Goal: Complete application form: Complete application form

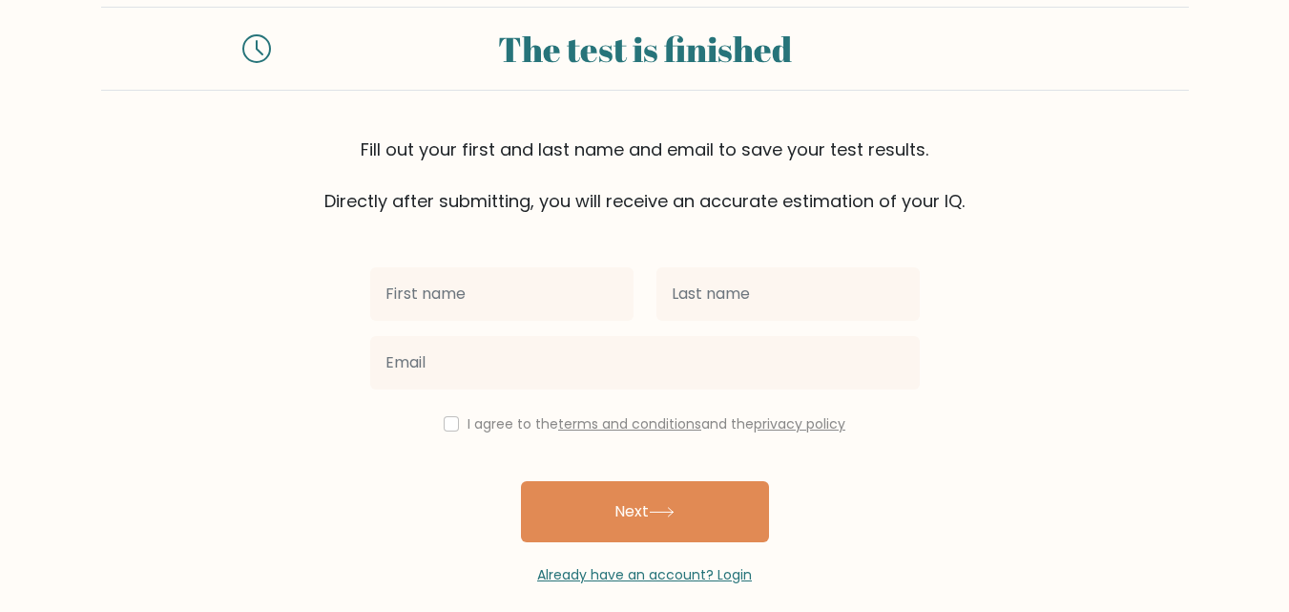
scroll to position [58, 0]
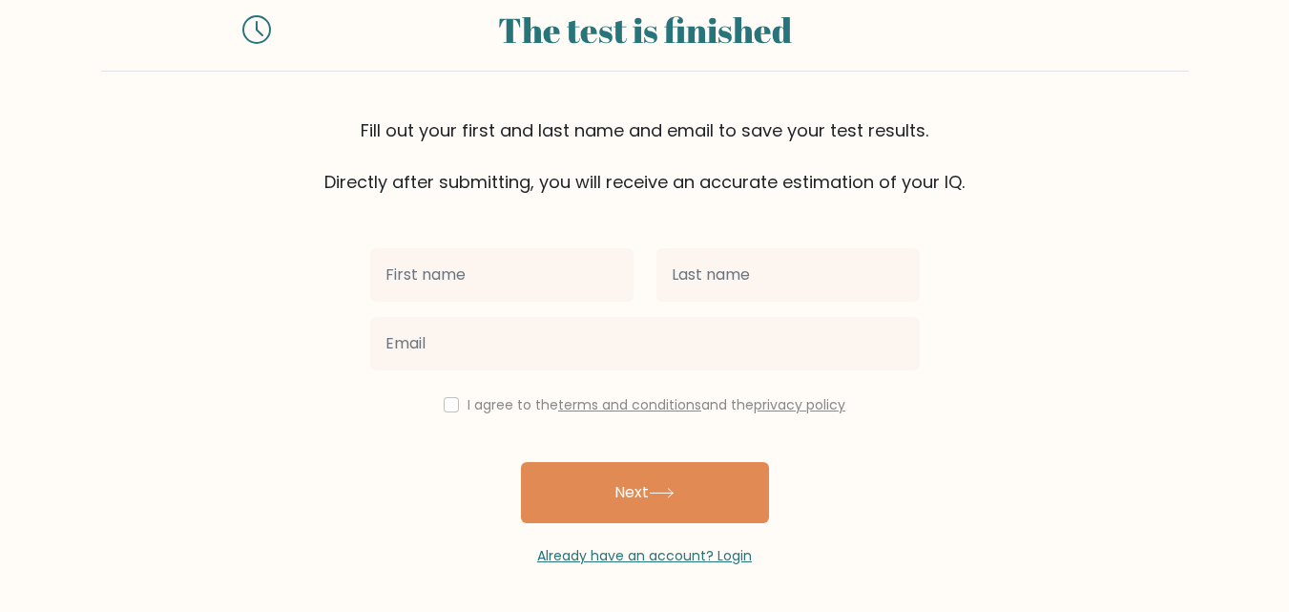
click at [438, 280] on input "text" at bounding box center [501, 274] width 263 height 53
type input "kailash"
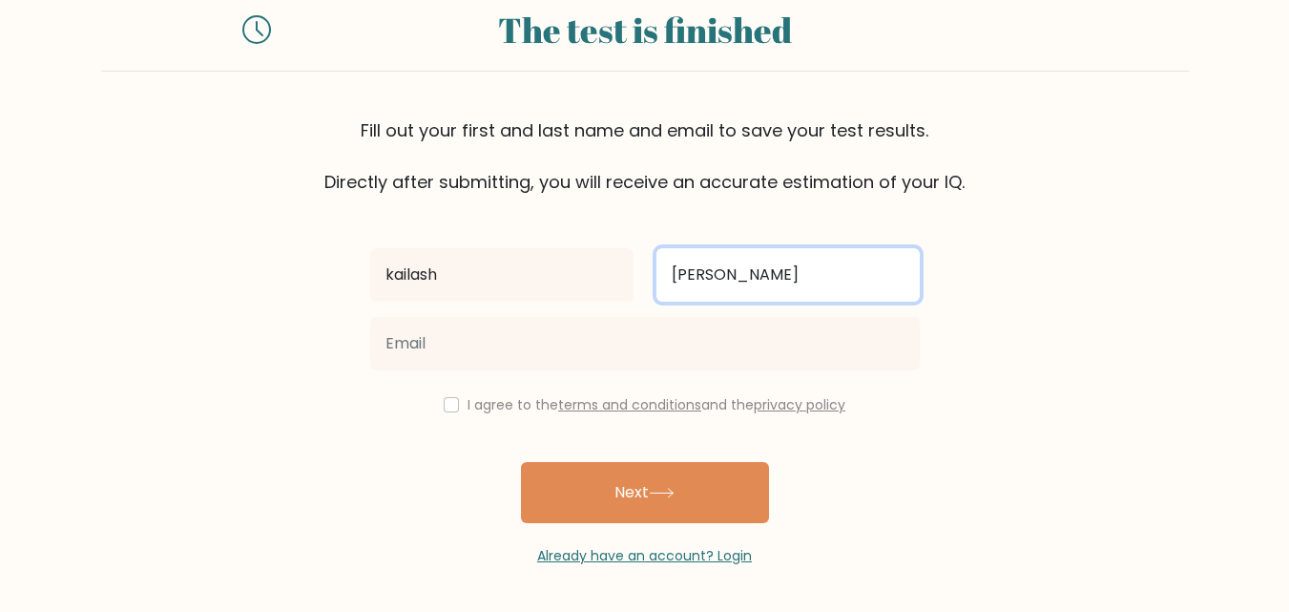
type input "Suthar"
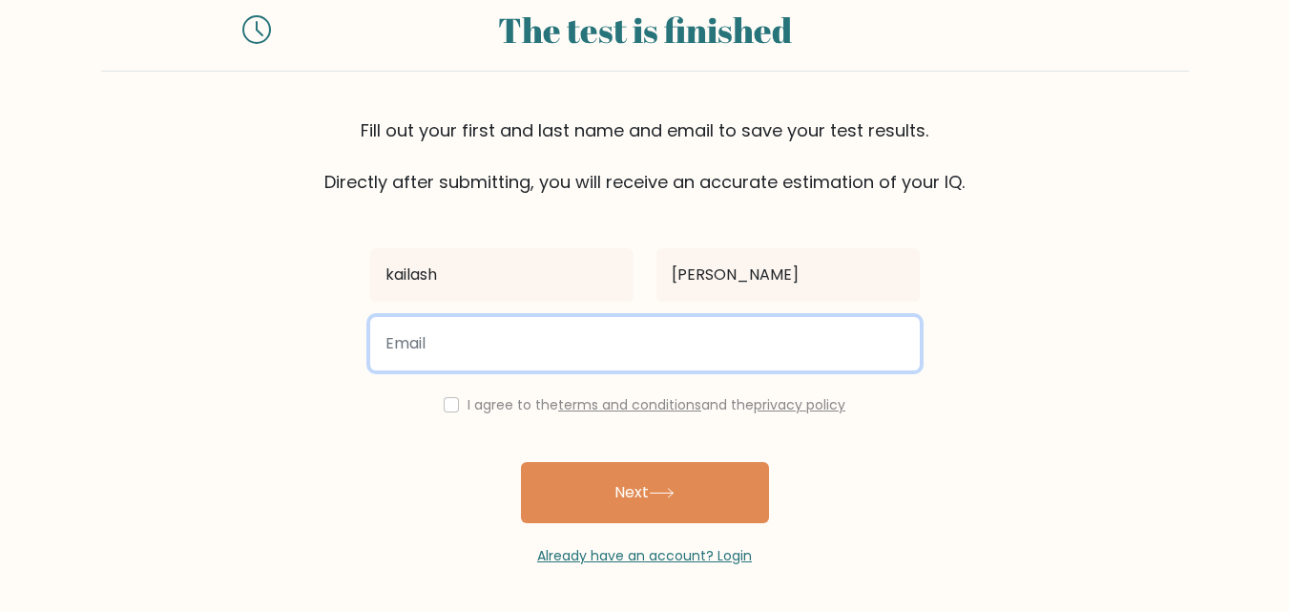
click at [436, 324] on input "email" at bounding box center [645, 343] width 550 height 53
type input "dhdhfhdhdjkj@gmail.com"
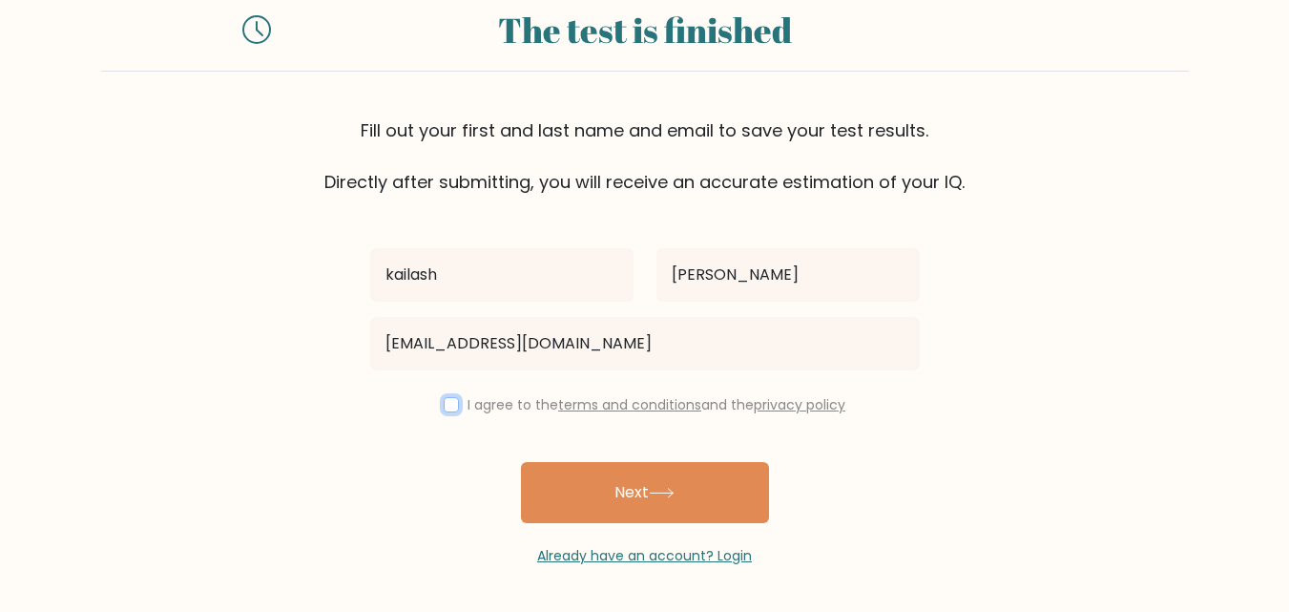
click at [452, 410] on input "checkbox" at bounding box center [451, 404] width 15 height 15
checkbox input "true"
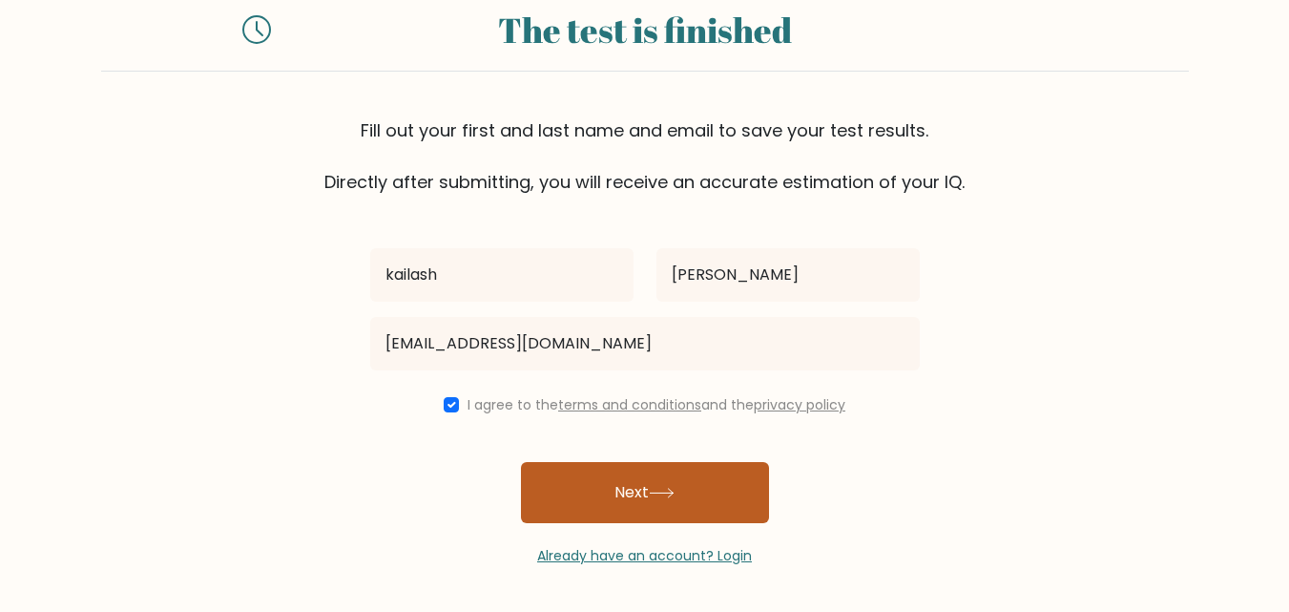
click at [701, 472] on button "Next" at bounding box center [645, 492] width 248 height 61
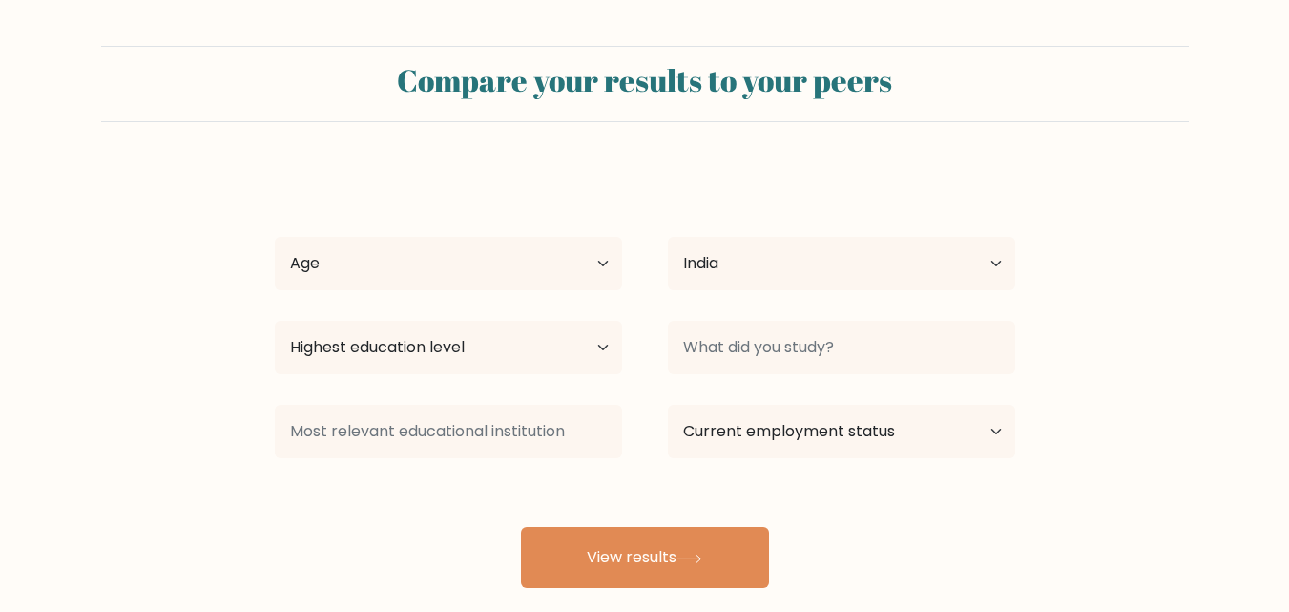
select select "IN"
click at [564, 268] on select "Age Under 18 years old 18-24 years old 25-34 years old 35-44 years old 45-54 ye…" at bounding box center [448, 263] width 347 height 53
select select "18_24"
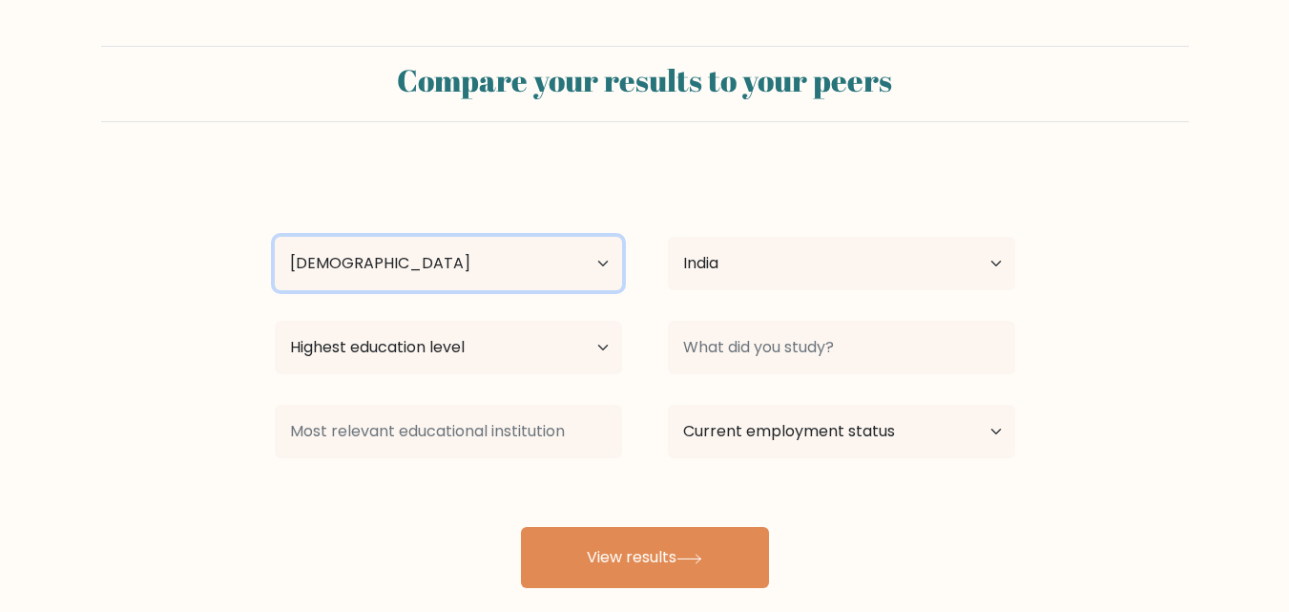
click at [275, 237] on select "Age Under 18 years old 18-24 years old 25-34 years old 35-44 years old 45-54 ye…" at bounding box center [448, 263] width 347 height 53
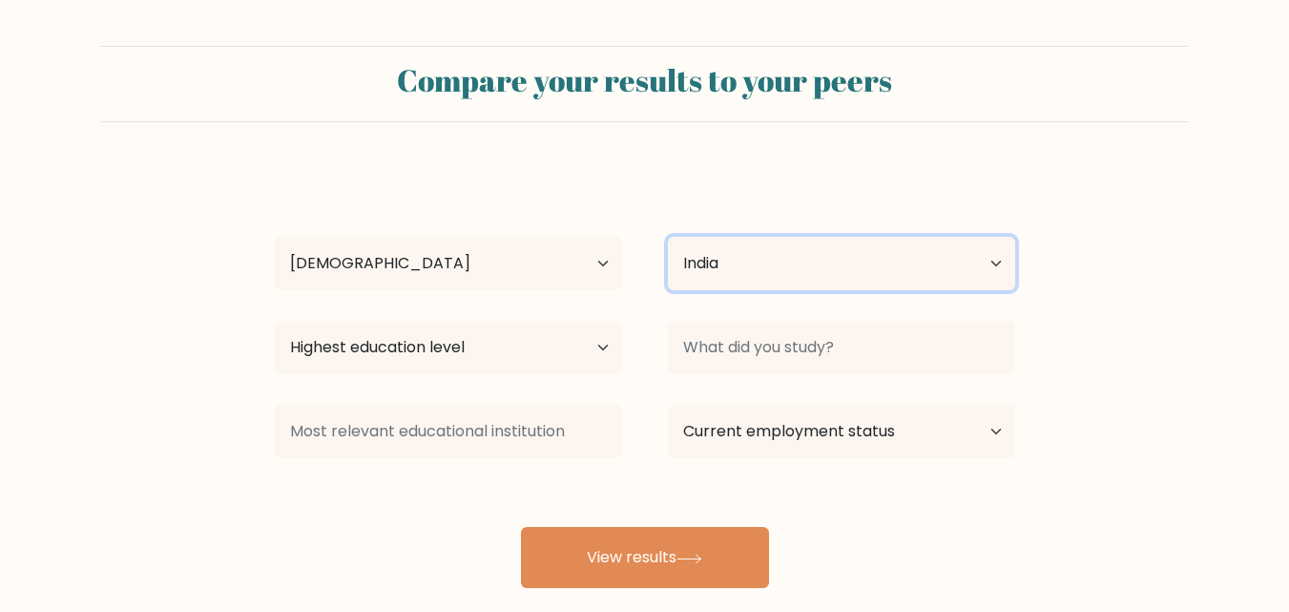
click at [804, 275] on select "Country Afghanistan Albania Algeria American Samoa Andorra Angola Anguilla Anta…" at bounding box center [841, 263] width 347 height 53
click at [720, 201] on div "kailash Suthar Age Under 18 years old 18-24 years old 25-34 years old 35-44 yea…" at bounding box center [644, 378] width 763 height 420
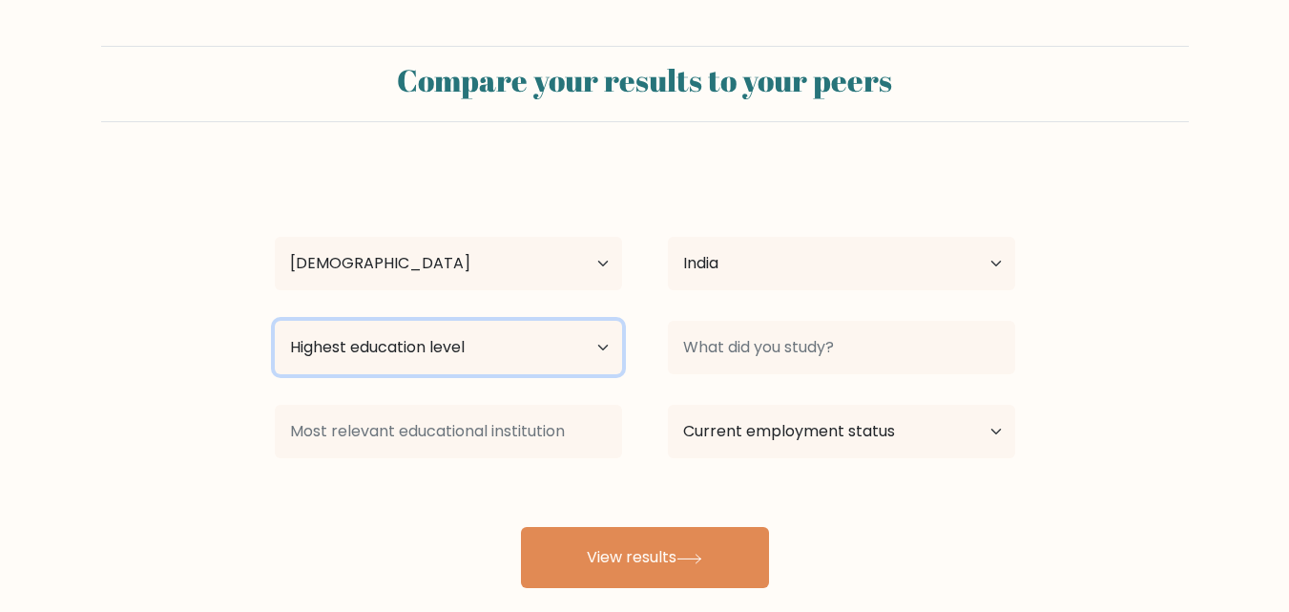
click at [538, 350] on select "Highest education level No schooling Primary Lower Secondary Upper Secondary Oc…" at bounding box center [448, 347] width 347 height 53
drag, startPoint x: 555, startPoint y: 353, endPoint x: 643, endPoint y: 364, distance: 88.4
click at [555, 353] on select "Highest education level No schooling Primary Lower Secondary Upper Secondary Oc…" at bounding box center [448, 347] width 347 height 53
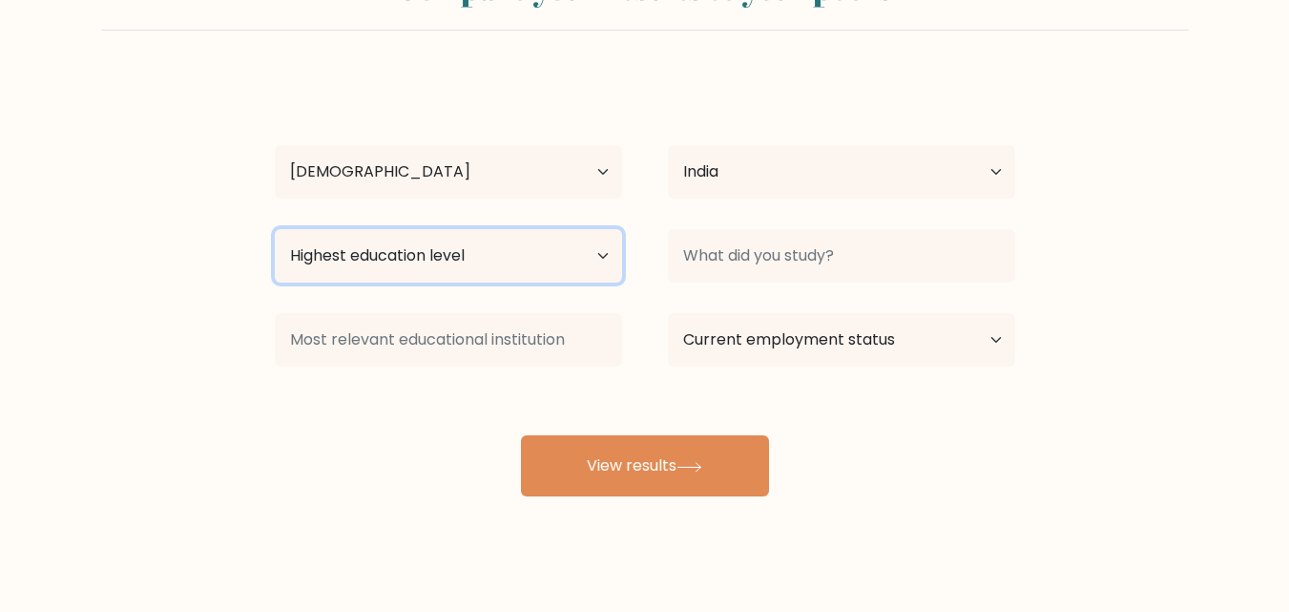
scroll to position [95, 0]
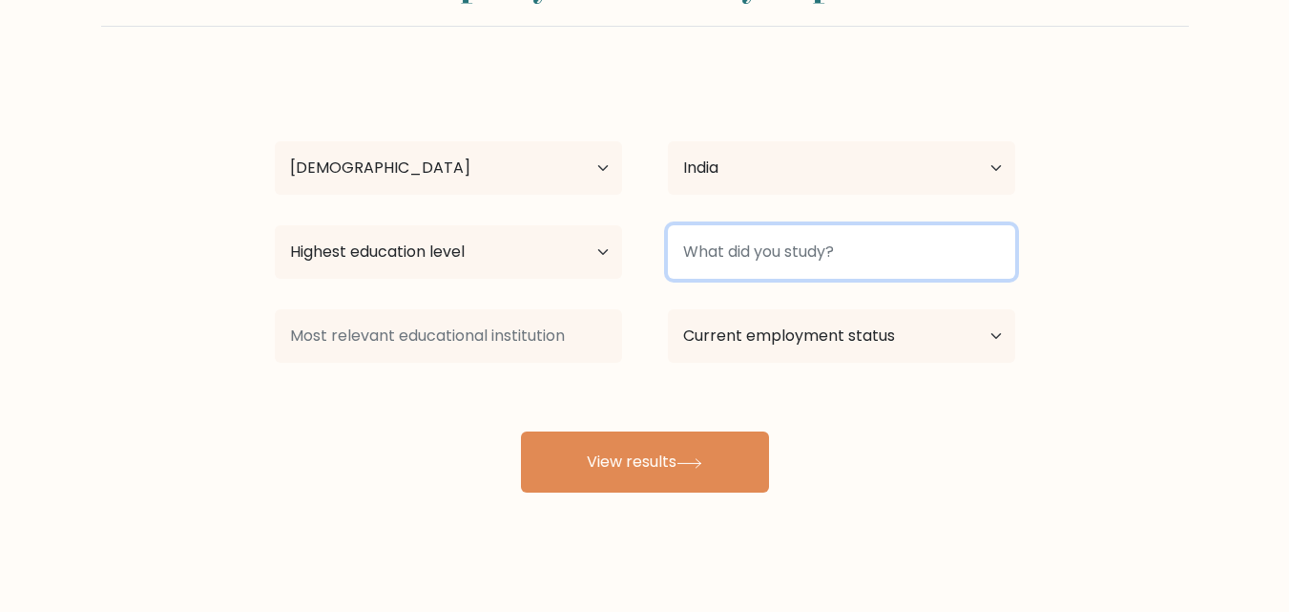
click at [819, 253] on input at bounding box center [841, 251] width 347 height 53
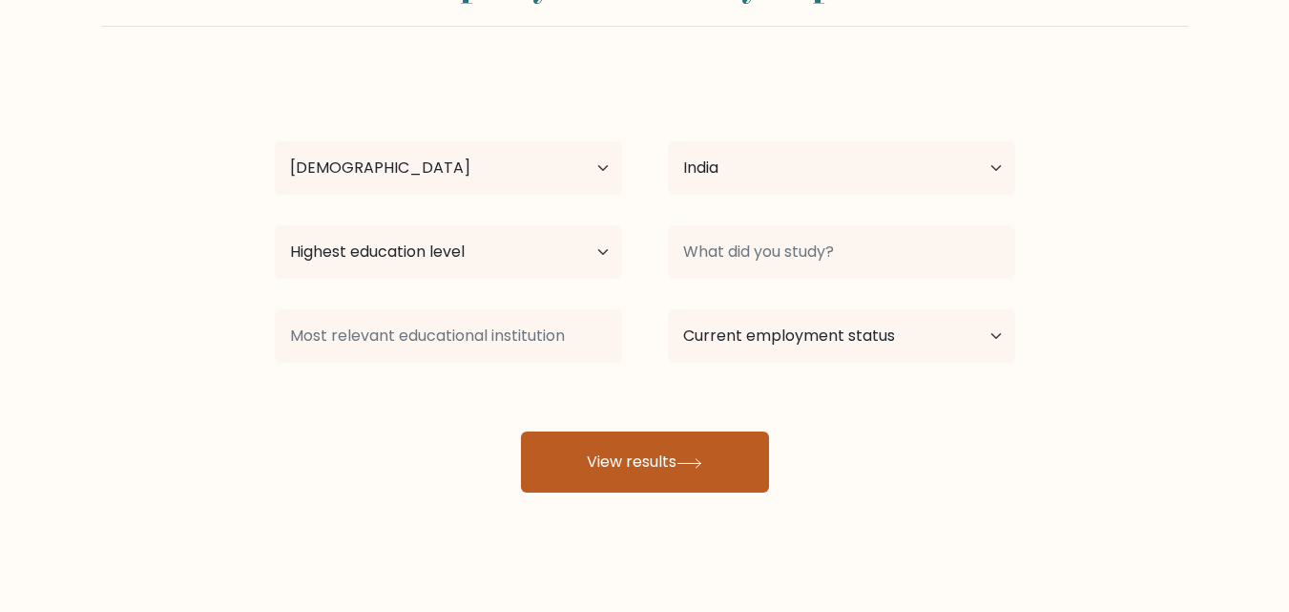
click at [679, 470] on button "View results" at bounding box center [645, 461] width 248 height 61
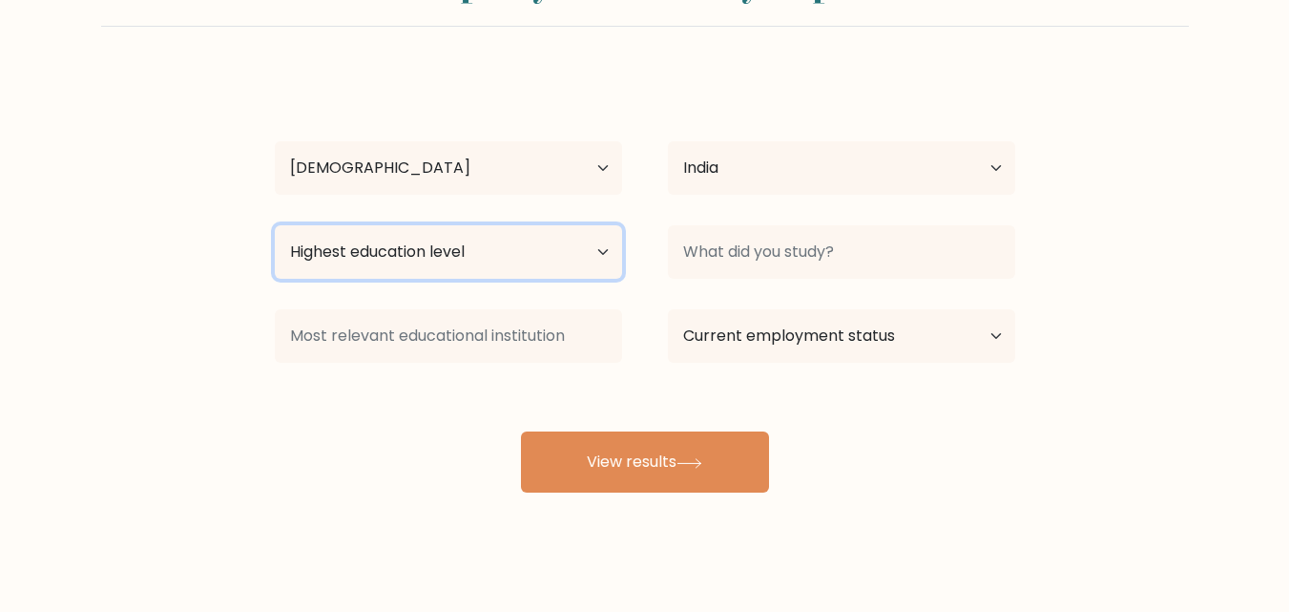
click at [428, 268] on select "Highest education level No schooling Primary Lower Secondary Upper Secondary Oc…" at bounding box center [448, 251] width 347 height 53
select select "masters_degree"
click at [275, 225] on select "Highest education level No schooling Primary Lower Secondary Upper Secondary Oc…" at bounding box center [448, 251] width 347 height 53
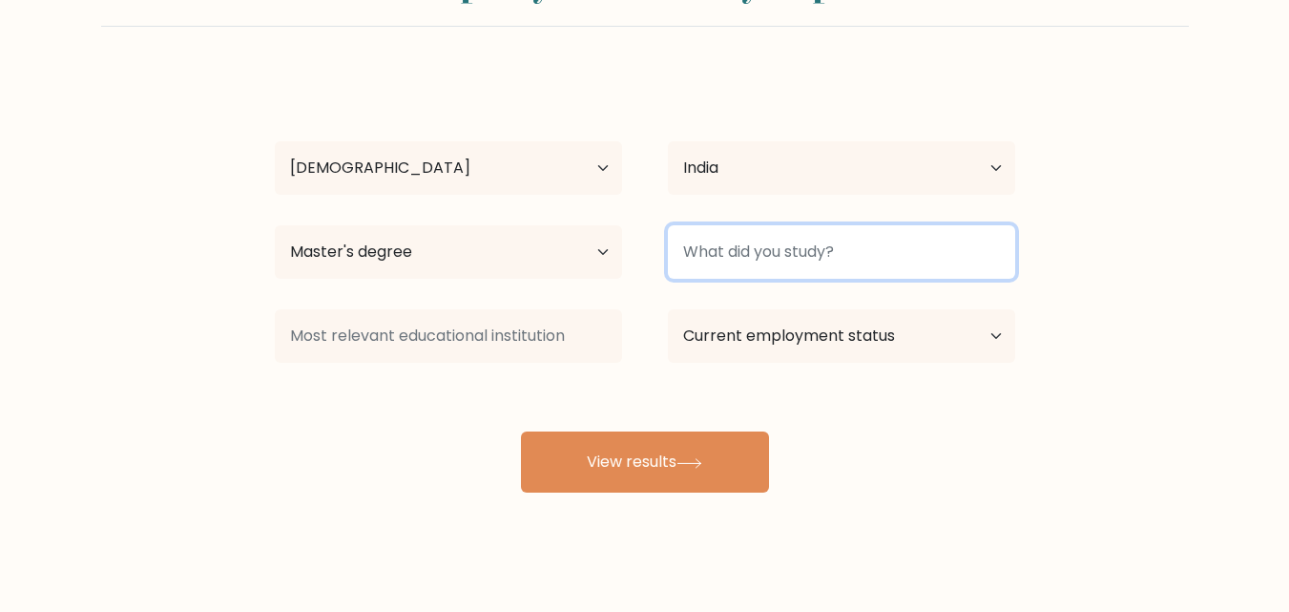
click at [808, 243] on input at bounding box center [841, 251] width 347 height 53
click at [741, 258] on input at bounding box center [841, 251] width 347 height 53
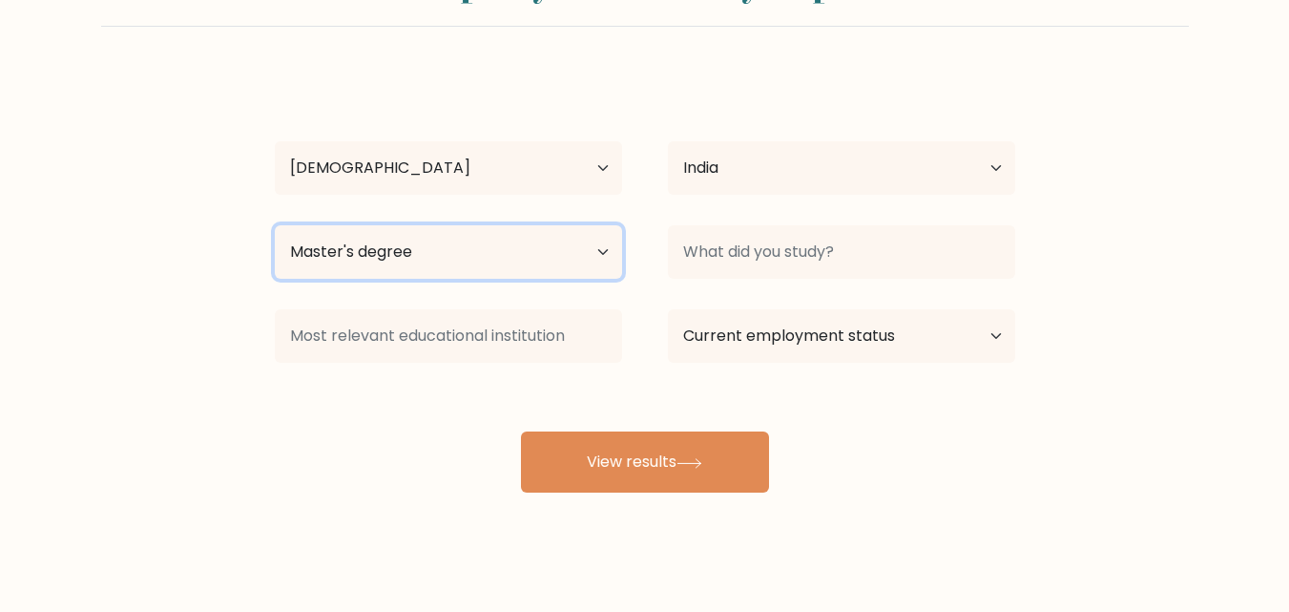
click at [559, 249] on select "Highest education level No schooling Primary Lower Secondary Upper Secondary Oc…" at bounding box center [448, 251] width 347 height 53
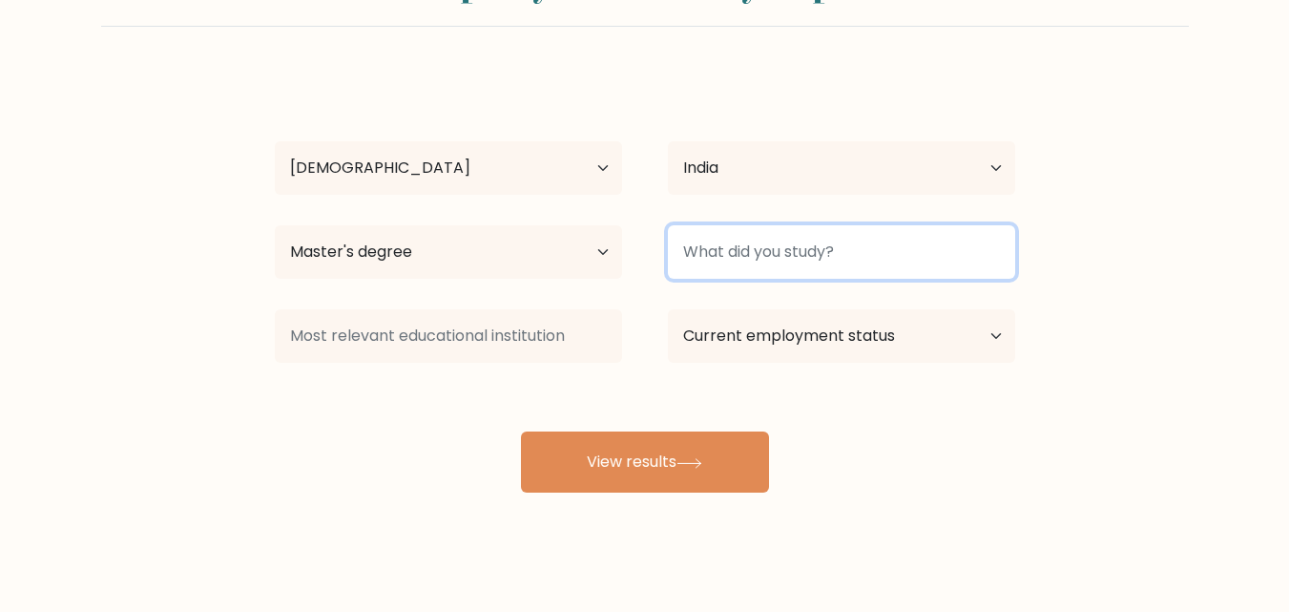
click at [778, 259] on input at bounding box center [841, 251] width 347 height 53
type input "grsdfsd"
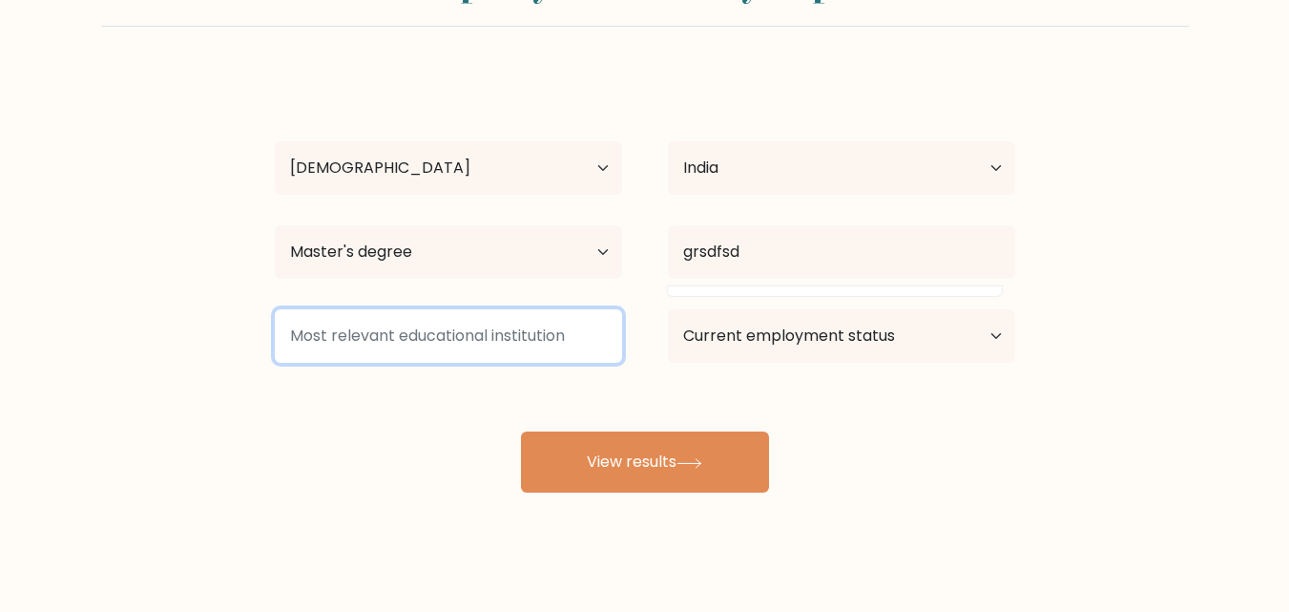
click at [533, 350] on input at bounding box center [448, 335] width 347 height 53
type input "dfa"
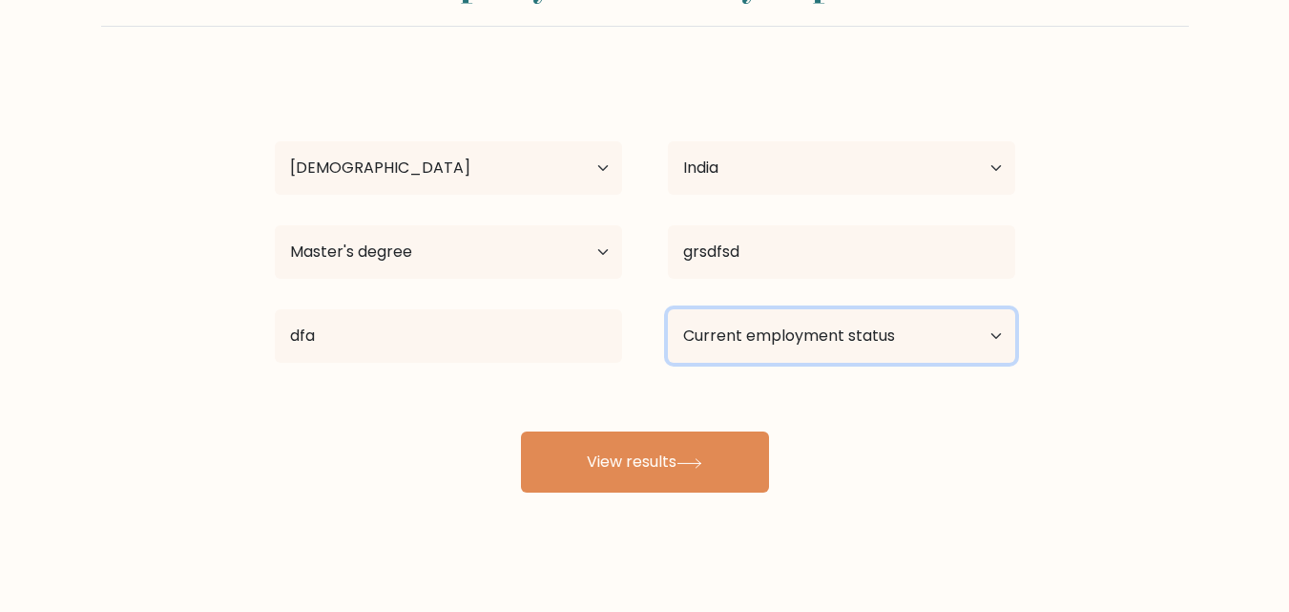
click at [850, 343] on select "Current employment status Employed Student Retired Other / prefer not to answer" at bounding box center [841, 335] width 347 height 53
select select "student"
click at [668, 309] on select "Current employment status Employed Student Retired Other / prefer not to answer" at bounding box center [841, 335] width 347 height 53
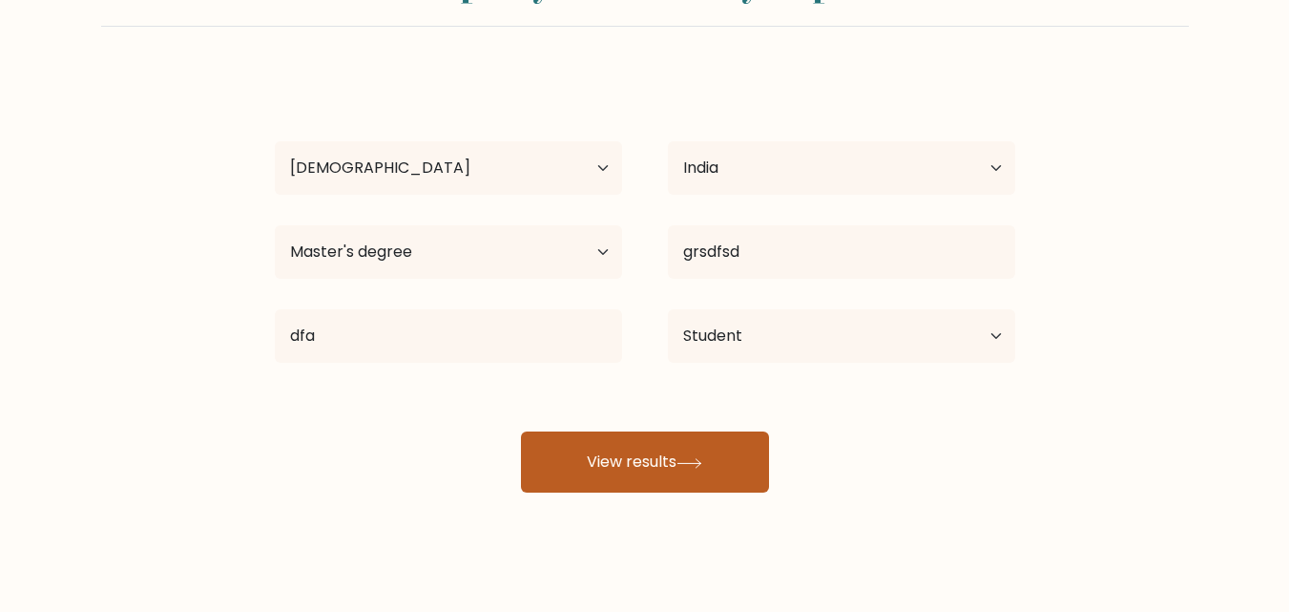
click at [676, 461] on button "View results" at bounding box center [645, 461] width 248 height 61
